Goal: Download file/media

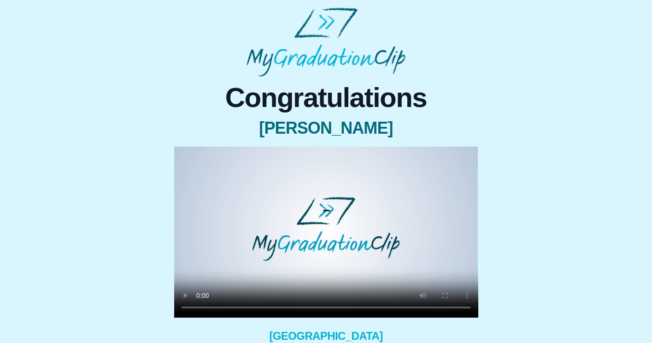
scroll to position [86, 0]
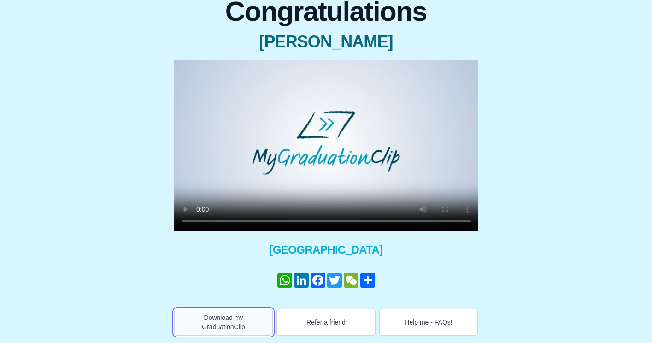
click at [248, 322] on button "Download my GraduationClip" at bounding box center [223, 322] width 99 height 27
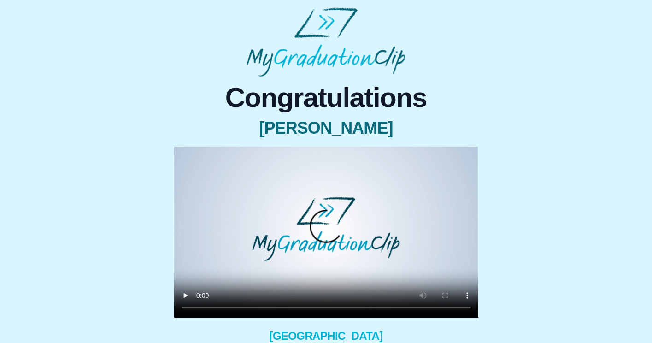
scroll to position [71, 0]
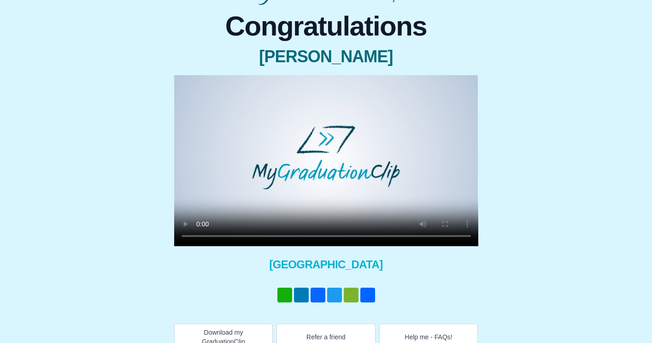
click at [211, 321] on div "Download my GraduationClip Refer a friend Help me - FAQs!" at bounding box center [326, 334] width 304 height 32
click at [210, 331] on button "Download my GraduationClip" at bounding box center [223, 336] width 99 height 27
